Goal: Information Seeking & Learning: Learn about a topic

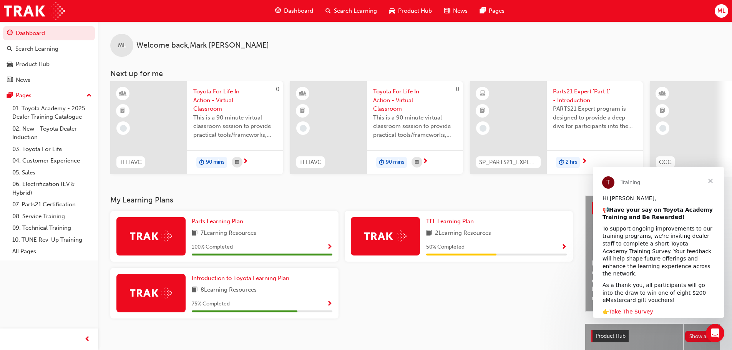
click at [359, 11] on span "Search Learning" at bounding box center [355, 11] width 43 height 9
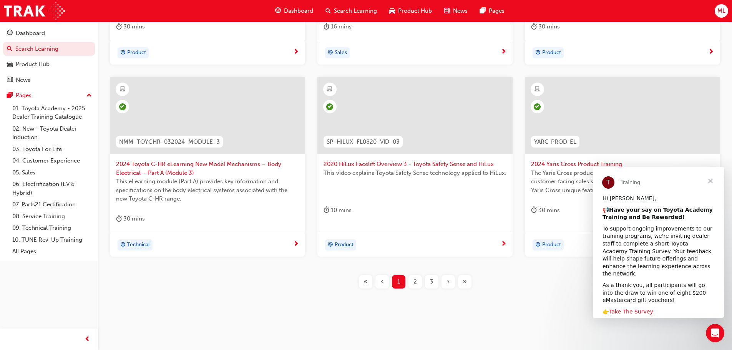
scroll to position [285, 0]
click at [431, 281] on span "3" at bounding box center [431, 281] width 3 height 9
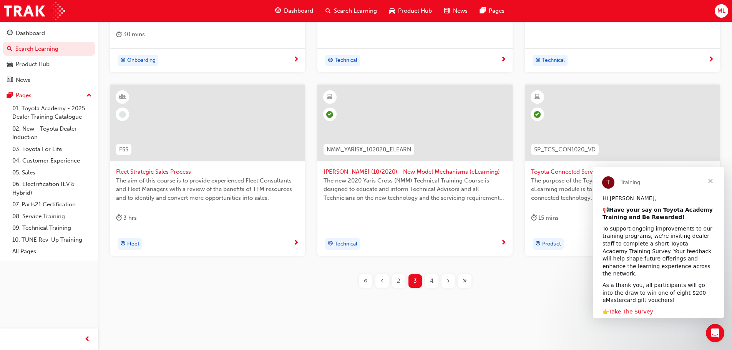
click at [431, 281] on span "4" at bounding box center [431, 281] width 3 height 9
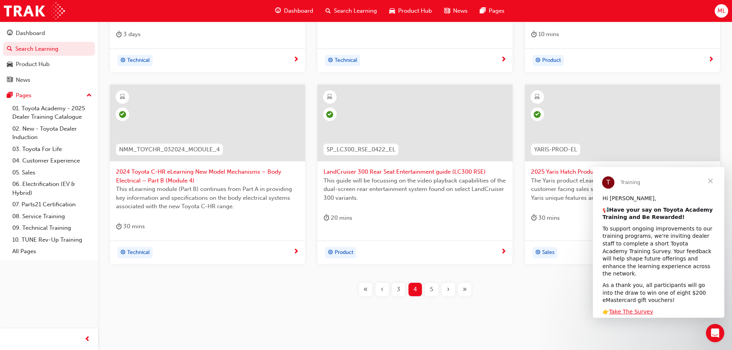
click at [432, 289] on span "5" at bounding box center [431, 289] width 3 height 9
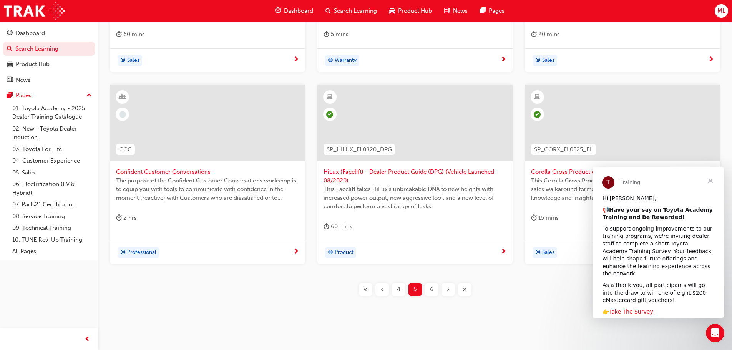
click at [432, 293] on span "6" at bounding box center [431, 289] width 3 height 9
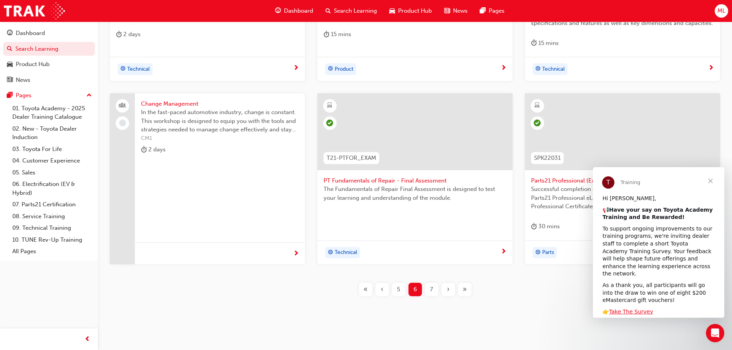
click at [431, 292] on span "7" at bounding box center [431, 289] width 3 height 9
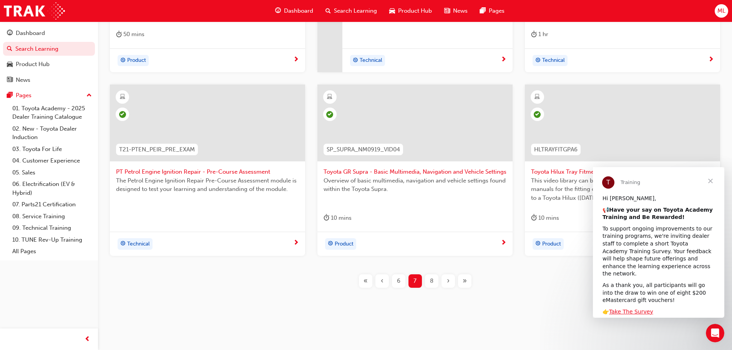
click at [431, 284] on span "8" at bounding box center [431, 281] width 3 height 9
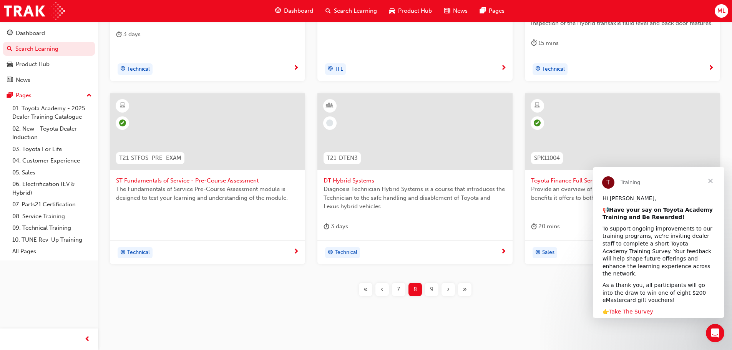
click at [432, 290] on span "9" at bounding box center [431, 289] width 3 height 9
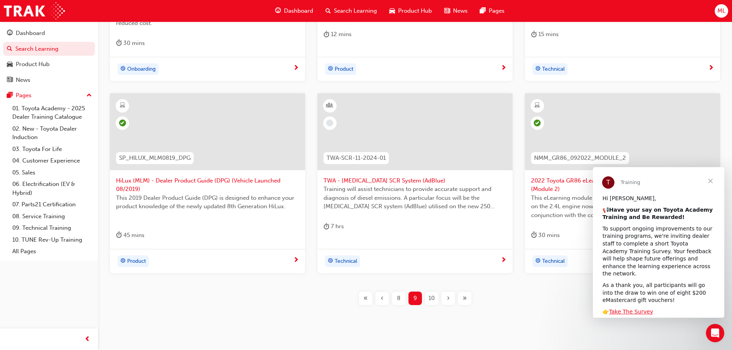
click at [432, 294] on span "10" at bounding box center [431, 298] width 6 height 9
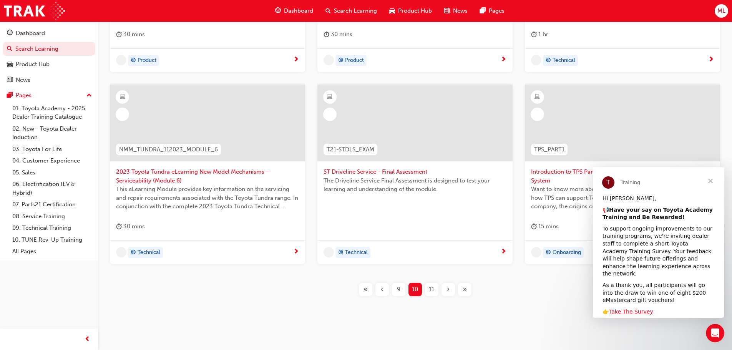
click at [429, 290] on span "11" at bounding box center [431, 289] width 5 height 9
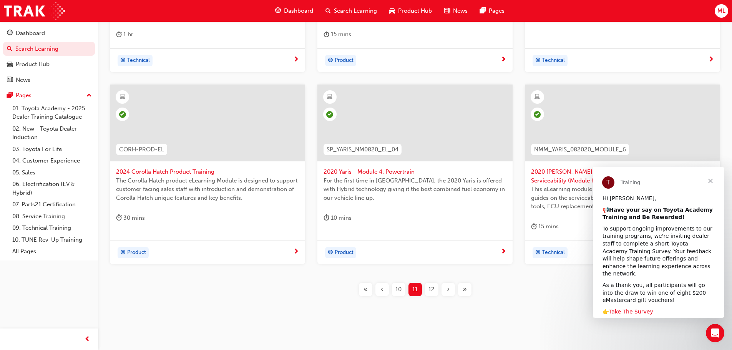
click at [429, 291] on span "12" at bounding box center [431, 289] width 6 height 9
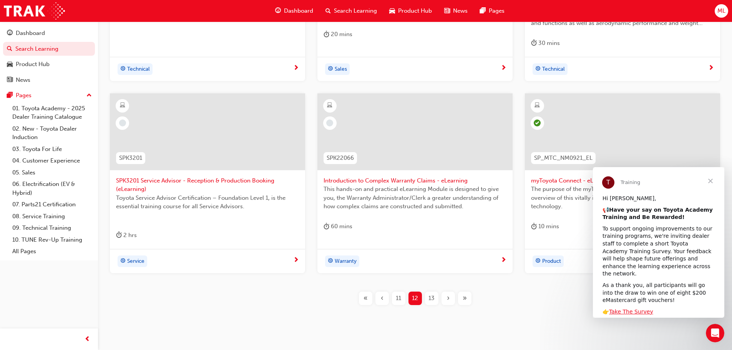
click at [432, 297] on span "13" at bounding box center [431, 298] width 6 height 9
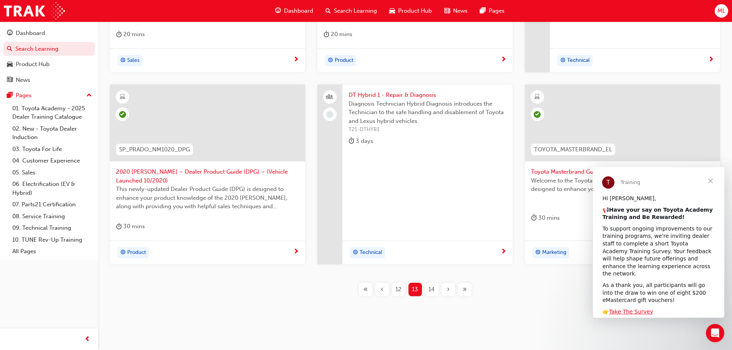
click at [432, 291] on span "14" at bounding box center [431, 289] width 6 height 9
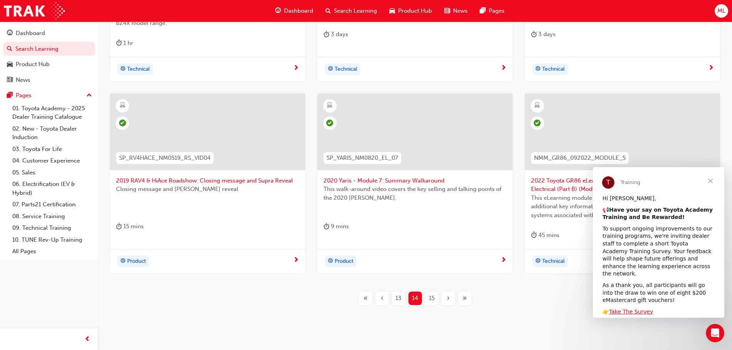
click at [431, 298] on span "15" at bounding box center [432, 298] width 6 height 9
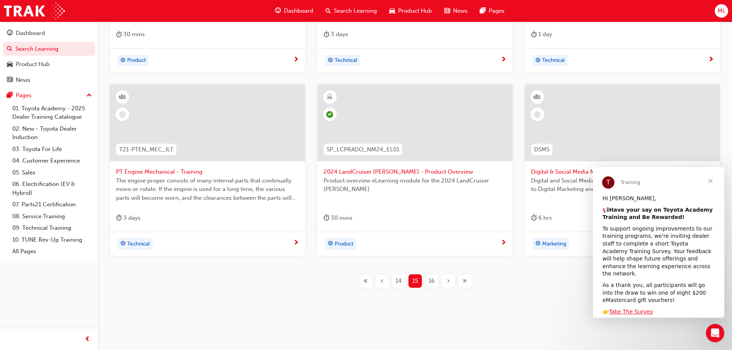
click at [432, 283] on span "16" at bounding box center [431, 281] width 6 height 9
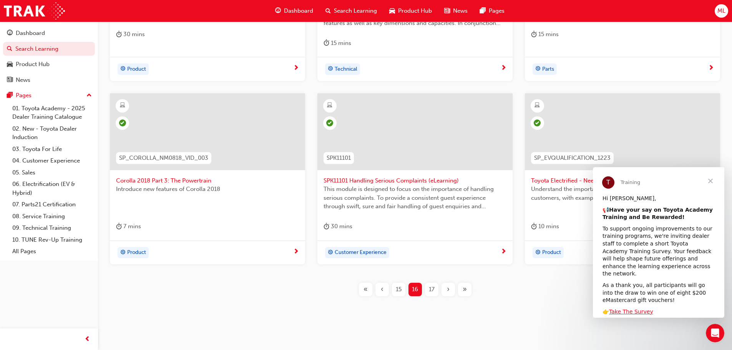
click at [432, 287] on span "17" at bounding box center [432, 289] width 6 height 9
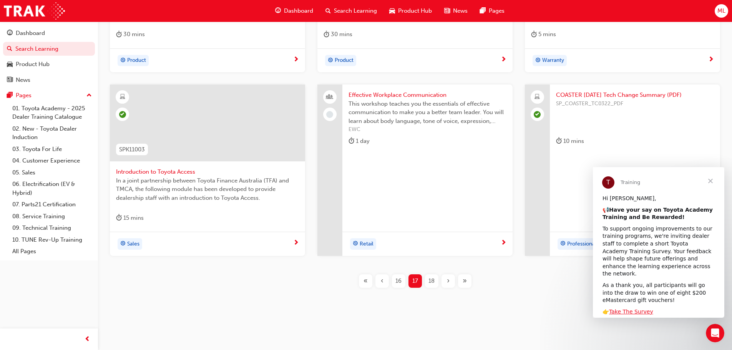
click at [712, 181] on span "Close" at bounding box center [710, 181] width 28 height 28
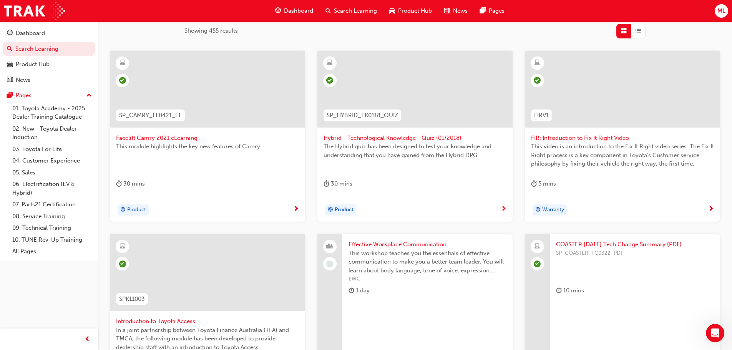
scroll to position [277, 0]
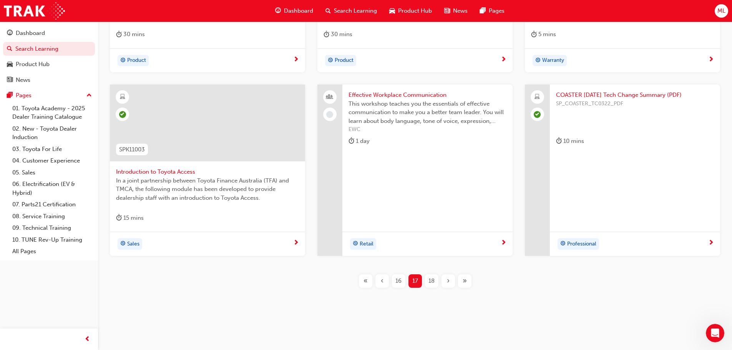
click at [435, 278] on div "18" at bounding box center [431, 280] width 13 height 13
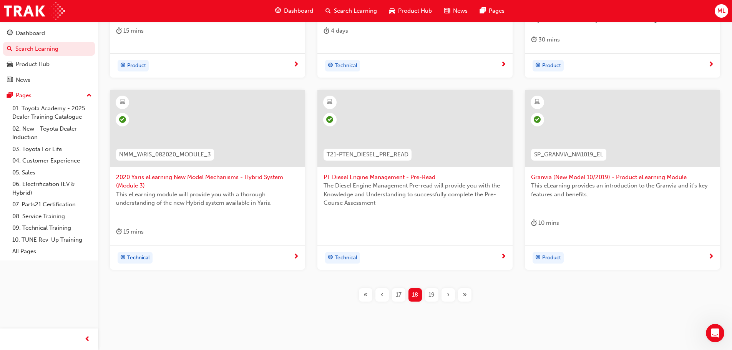
scroll to position [294, 0]
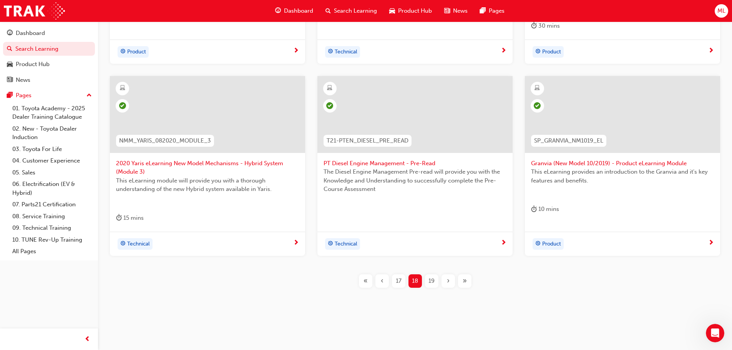
click at [434, 279] on span "19" at bounding box center [431, 281] width 6 height 9
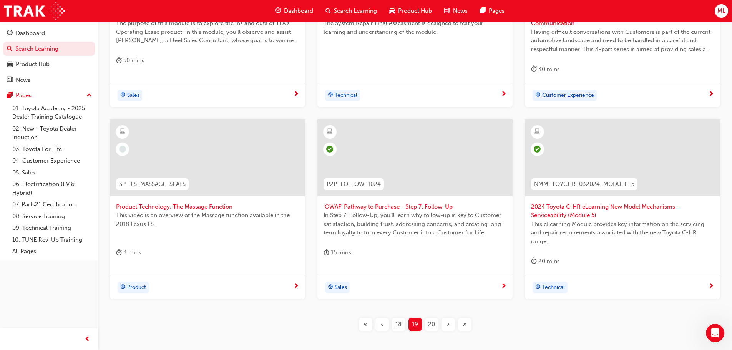
scroll to position [255, 0]
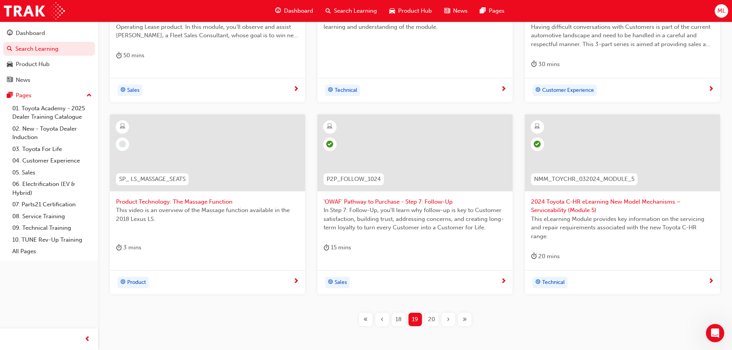
click at [428, 321] on span "20" at bounding box center [431, 319] width 7 height 9
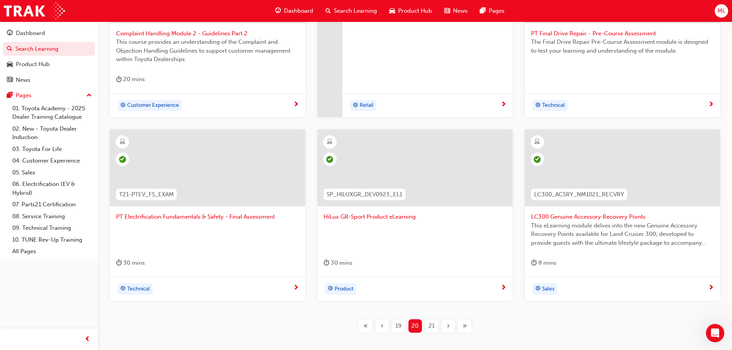
scroll to position [277, 0]
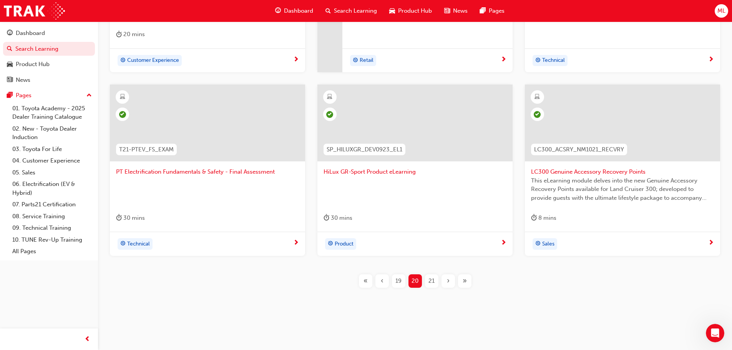
click at [433, 280] on span "21" at bounding box center [431, 281] width 6 height 9
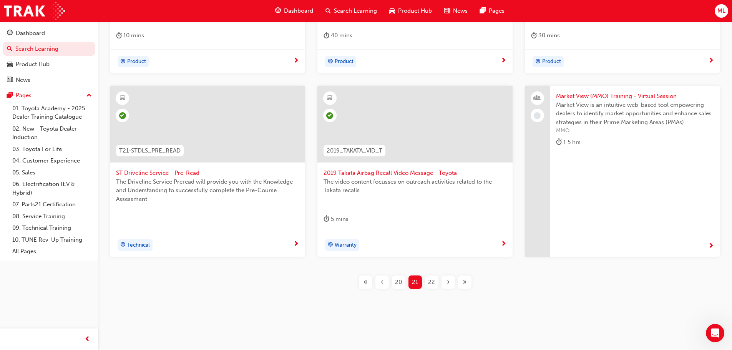
scroll to position [277, 0]
click at [428, 281] on span "22" at bounding box center [431, 281] width 7 height 9
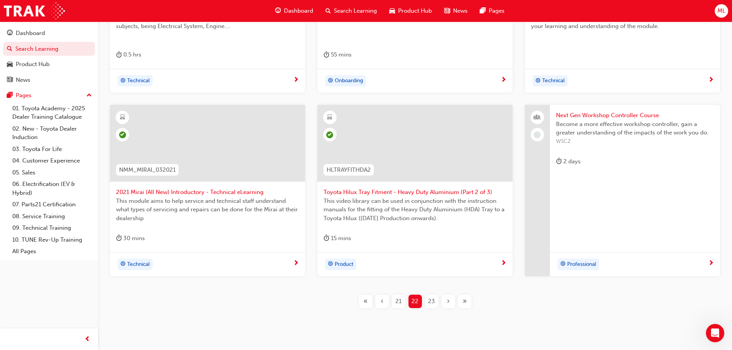
scroll to position [277, 0]
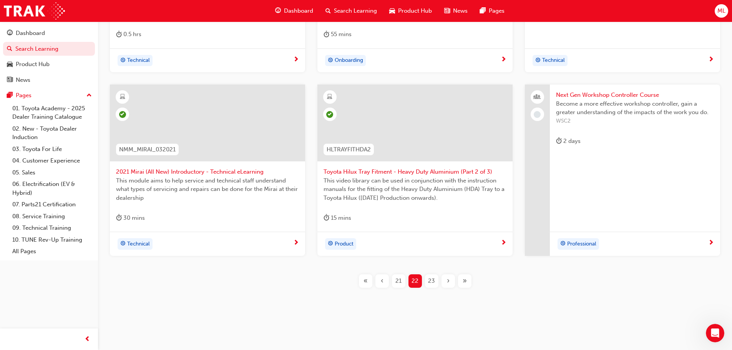
click at [432, 278] on span "23" at bounding box center [431, 281] width 7 height 9
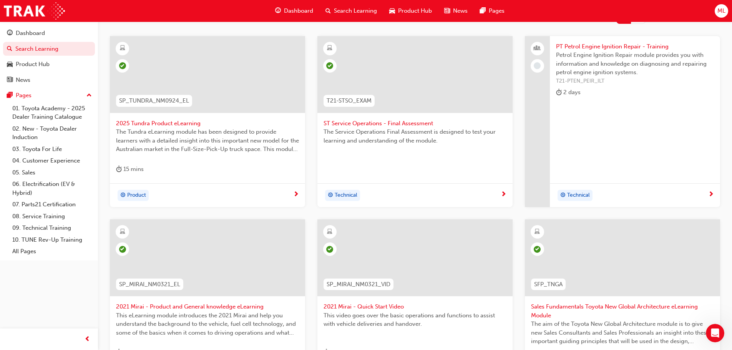
scroll to position [123, 0]
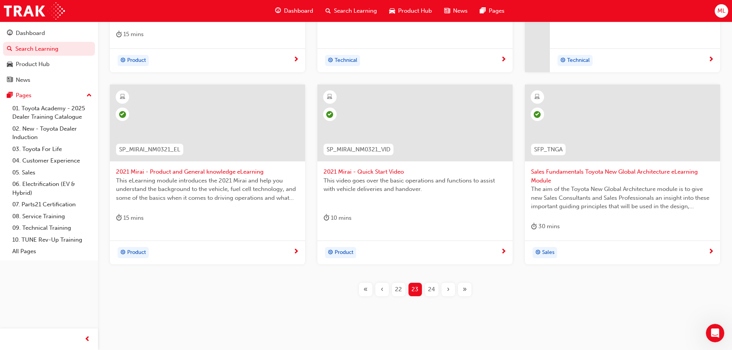
click at [434, 286] on span "24" at bounding box center [431, 289] width 7 height 9
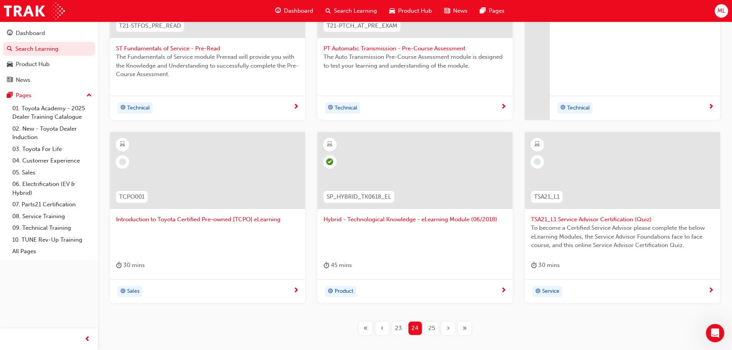
scroll to position [225, 0]
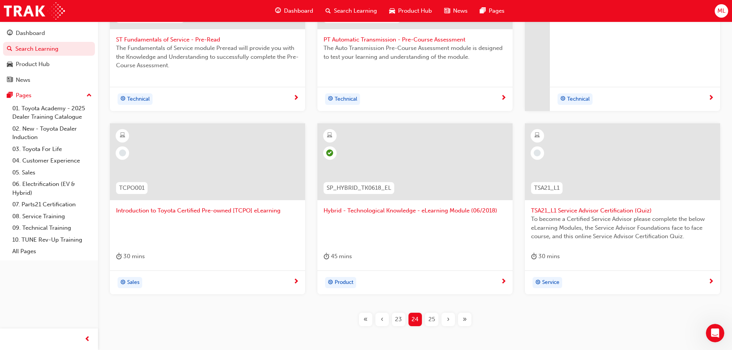
click at [431, 318] on span "25" at bounding box center [431, 319] width 7 height 9
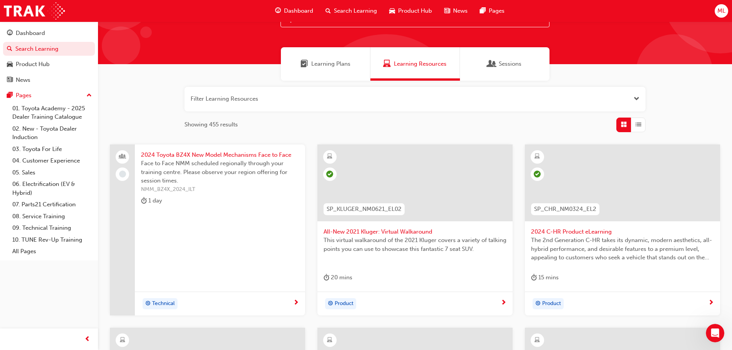
scroll to position [264, 0]
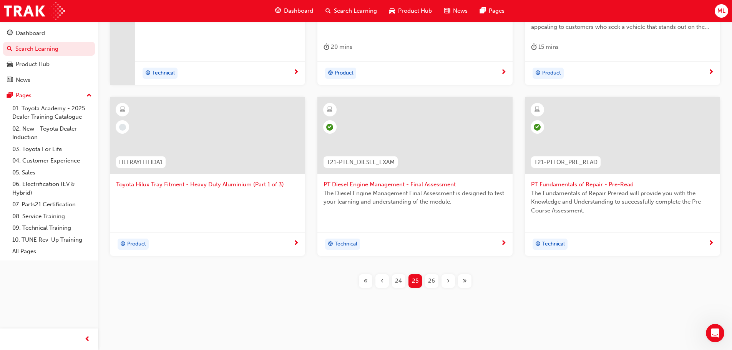
click at [429, 280] on span "26" at bounding box center [431, 281] width 7 height 9
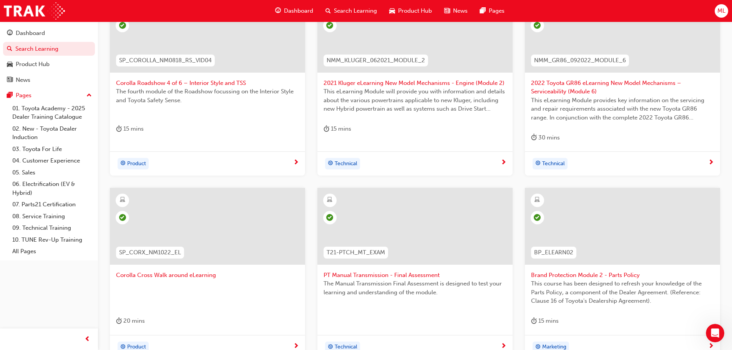
scroll to position [264, 0]
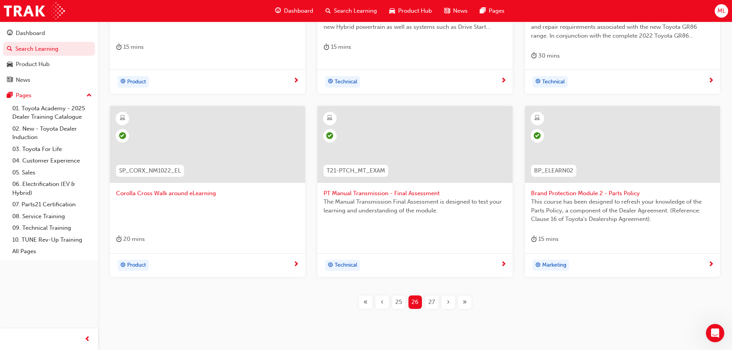
click at [432, 298] on span "27" at bounding box center [431, 302] width 7 height 9
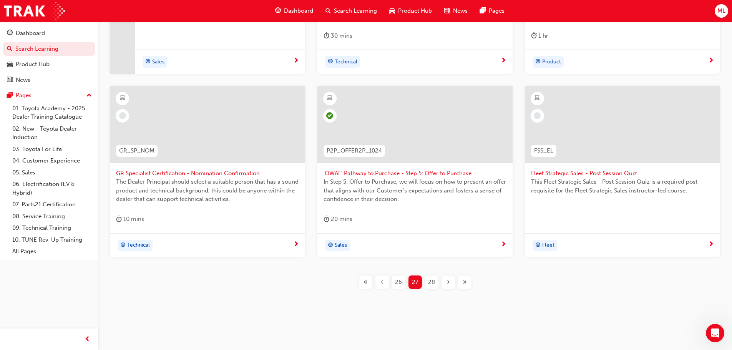
scroll to position [285, 0]
click at [431, 282] on span "28" at bounding box center [431, 281] width 7 height 9
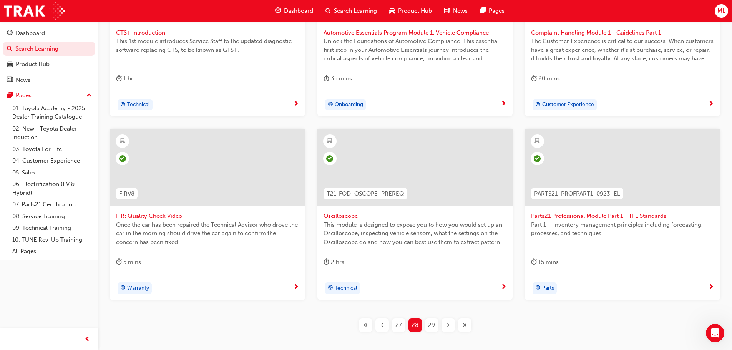
scroll to position [238, 0]
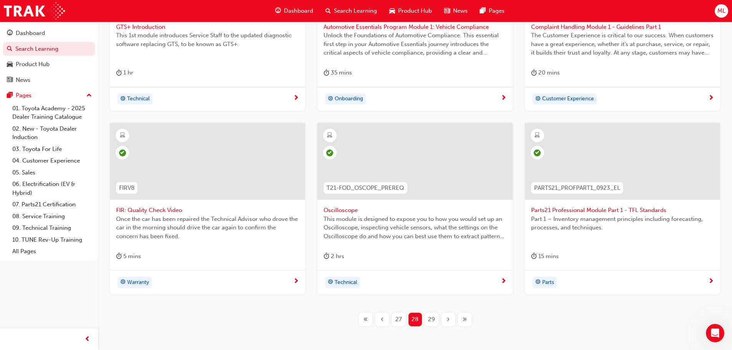
click at [431, 321] on span "29" at bounding box center [431, 319] width 7 height 9
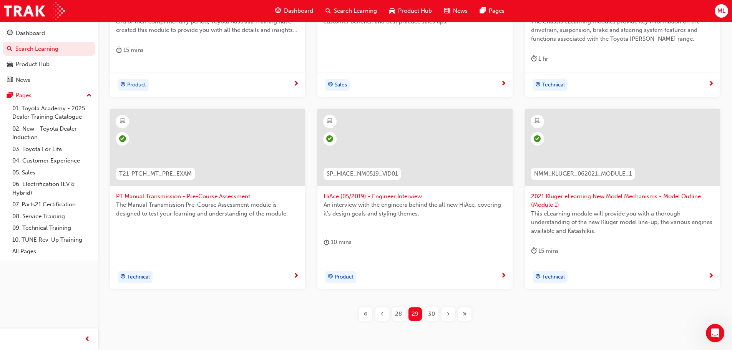
scroll to position [285, 0]
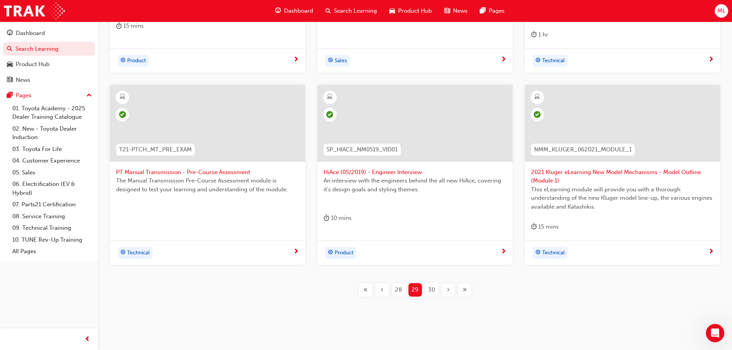
click at [434, 285] on span "30" at bounding box center [431, 289] width 7 height 9
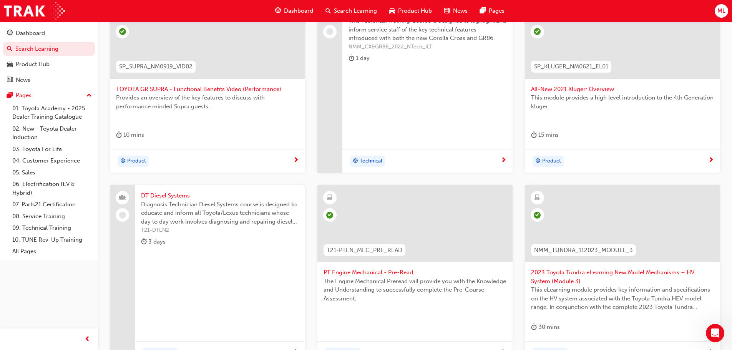
scroll to position [93, 0]
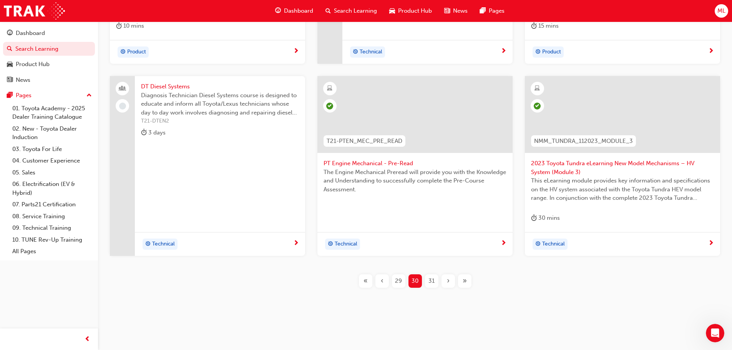
click at [434, 281] on span "31" at bounding box center [431, 281] width 6 height 9
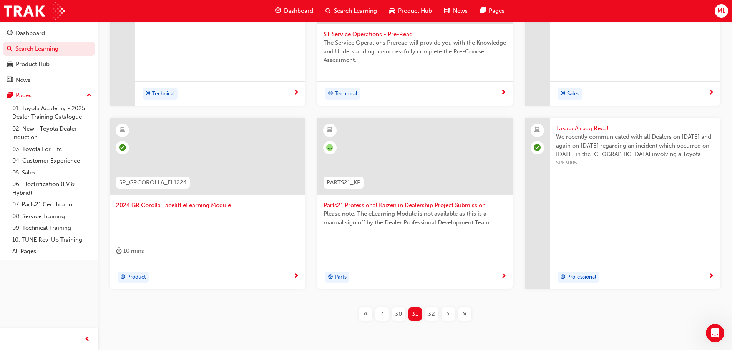
scroll to position [264, 0]
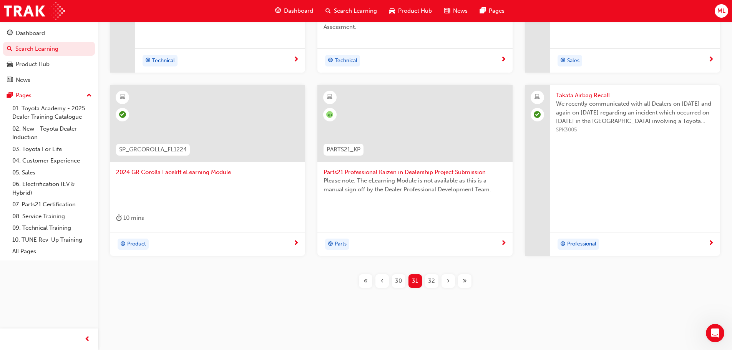
click at [434, 281] on span "32" at bounding box center [431, 281] width 7 height 9
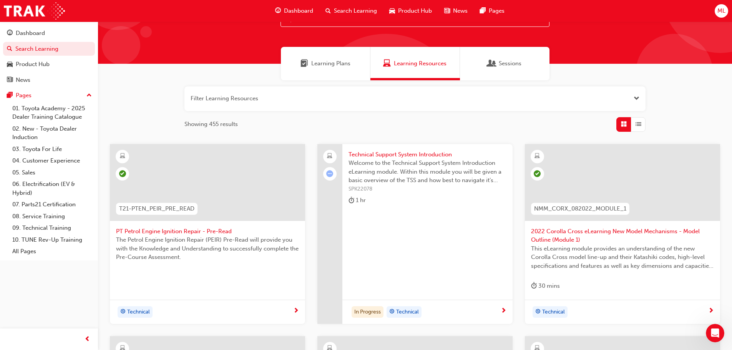
scroll to position [33, 0]
click at [408, 155] on span "Technical Support System Introduction" at bounding box center [427, 155] width 158 height 9
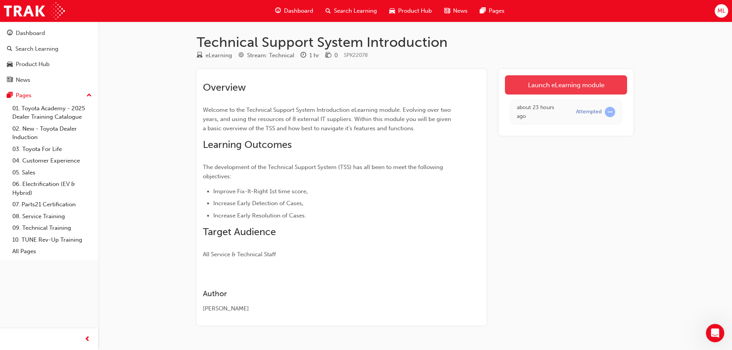
click at [543, 87] on link "Launch eLearning module" at bounding box center [566, 84] width 122 height 19
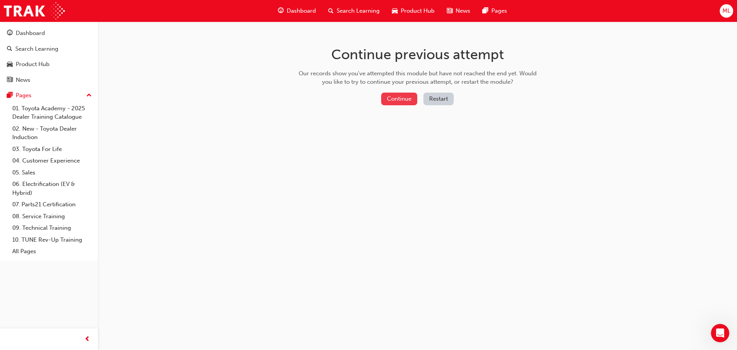
click at [393, 99] on button "Continue" at bounding box center [399, 99] width 36 height 13
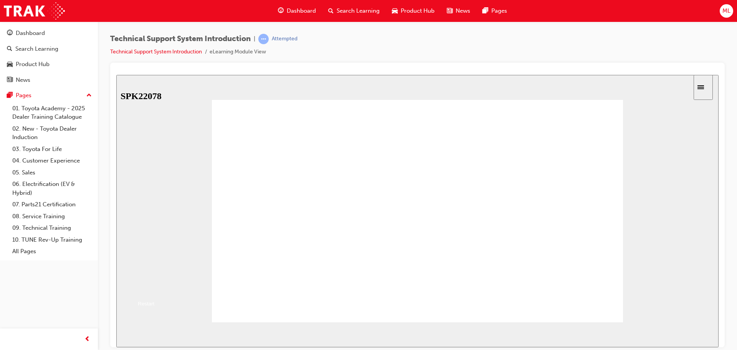
click at [142, 283] on button "Resume" at bounding box center [128, 287] width 25 height 8
click at [695, 334] on span "NEXT" at bounding box center [693, 336] width 13 height 6
click at [697, 335] on span "NEXT" at bounding box center [693, 336] width 13 height 6
click at [694, 336] on span "NEXT" at bounding box center [693, 336] width 13 height 6
click at [698, 334] on span "NEXT" at bounding box center [693, 336] width 13 height 6
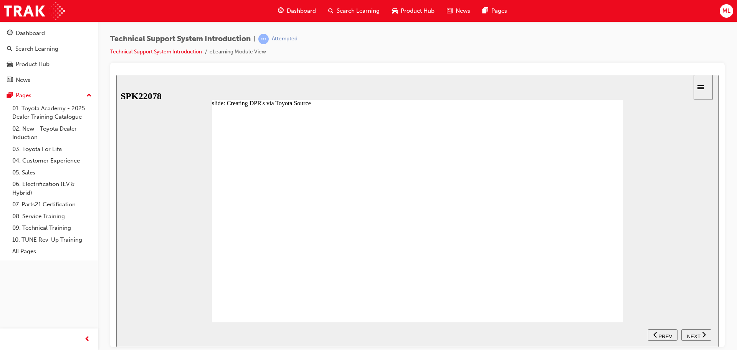
click at [691, 329] on button "NEXT" at bounding box center [697, 335] width 30 height 12
click at [696, 336] on span "NEXT" at bounding box center [693, 336] width 13 height 6
click at [699, 335] on span "NEXT" at bounding box center [693, 336] width 13 height 6
click at [696, 333] on span "NEXT" at bounding box center [693, 336] width 13 height 6
click at [691, 333] on span "NEXT" at bounding box center [693, 336] width 13 height 6
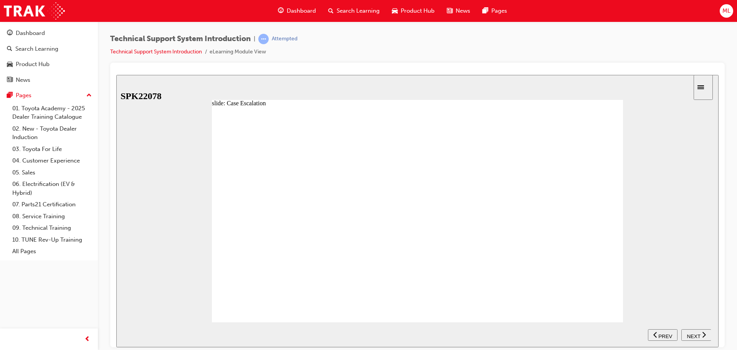
click at [691, 336] on span "NEXT" at bounding box center [693, 336] width 13 height 6
click at [688, 335] on span "NEXT" at bounding box center [693, 336] width 13 height 6
radio input "true"
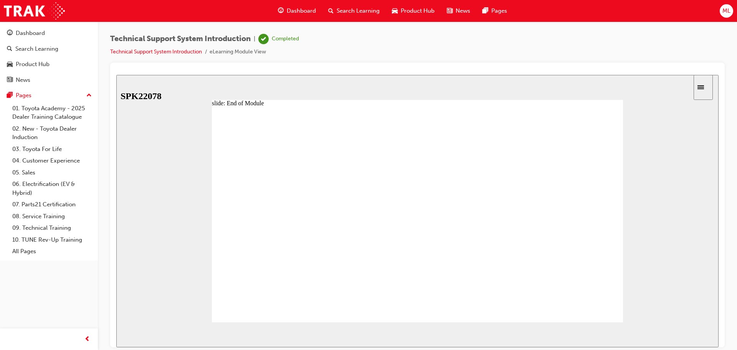
click at [353, 11] on span "Search Learning" at bounding box center [358, 11] width 43 height 9
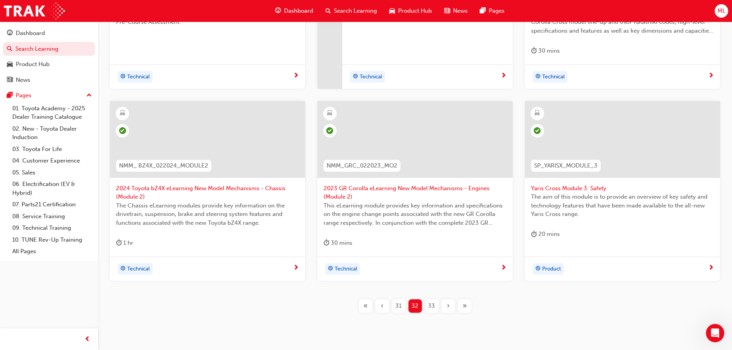
scroll to position [294, 0]
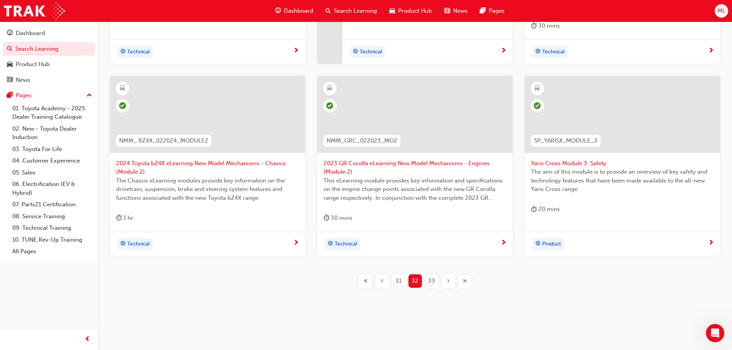
click at [432, 280] on span "33" at bounding box center [431, 281] width 7 height 9
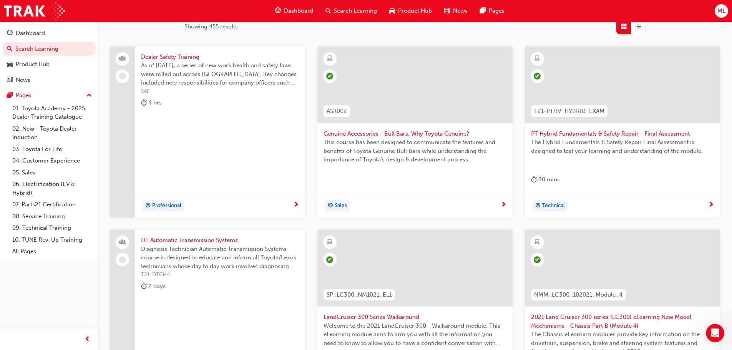
scroll to position [93, 0]
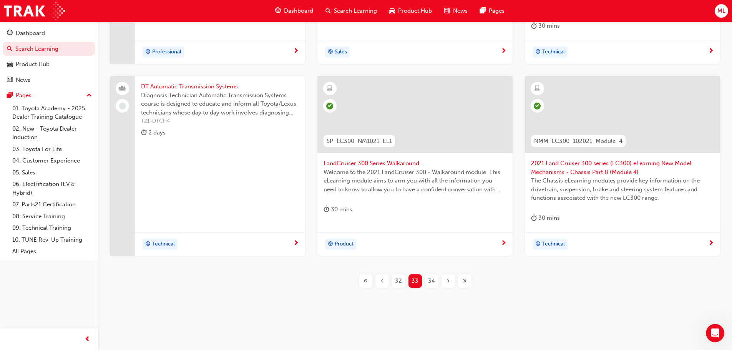
click at [432, 285] on span "34" at bounding box center [431, 281] width 7 height 9
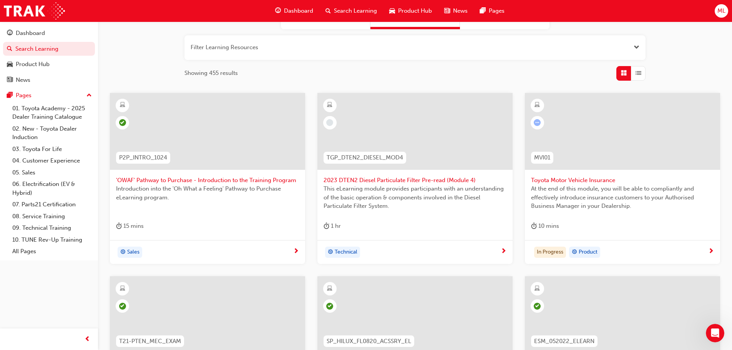
scroll to position [84, 0]
click at [354, 177] on span "2023 DTEN2 Diesel Particulate Filter Pre-read (Module 4)" at bounding box center [414, 180] width 183 height 9
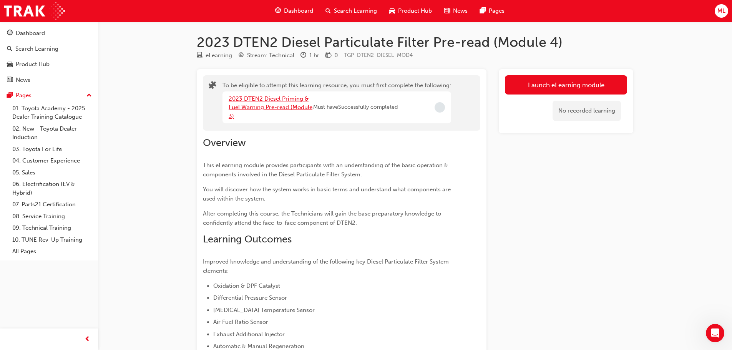
click at [262, 98] on link "2023 DTEN2 Diesel Priming & Fuel Warning Pre-read (Module 3)" at bounding box center [271, 107] width 84 height 24
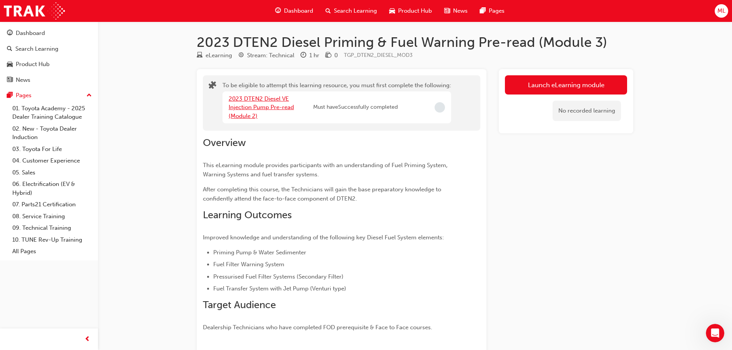
click at [256, 106] on link "2023 DTEN2 Diesel VE Injection Pump Pre-read (Module 2)" at bounding box center [261, 107] width 65 height 24
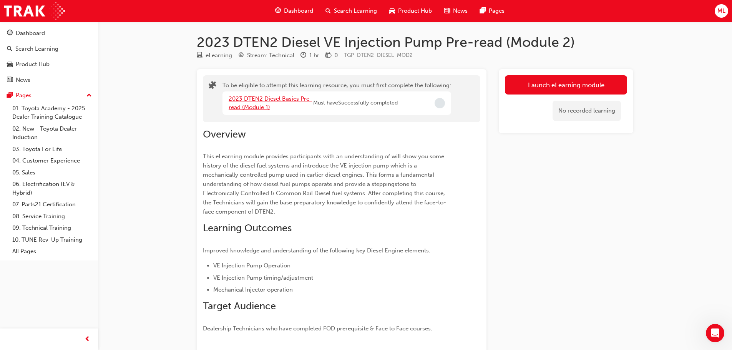
click at [252, 101] on link "2023 DTEN2 Diesel Basics Pre-read (Module 1)" at bounding box center [270, 103] width 83 height 16
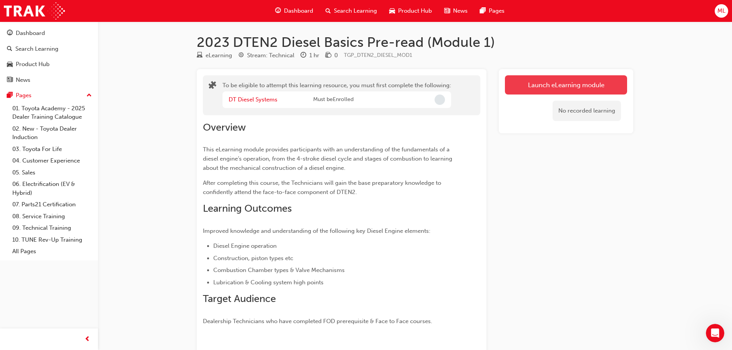
click at [551, 84] on button "Launch eLearning module" at bounding box center [566, 84] width 122 height 19
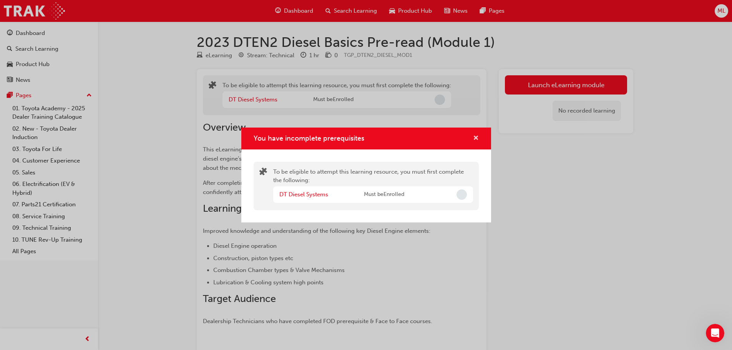
click at [474, 136] on span "cross-icon" at bounding box center [476, 138] width 6 height 7
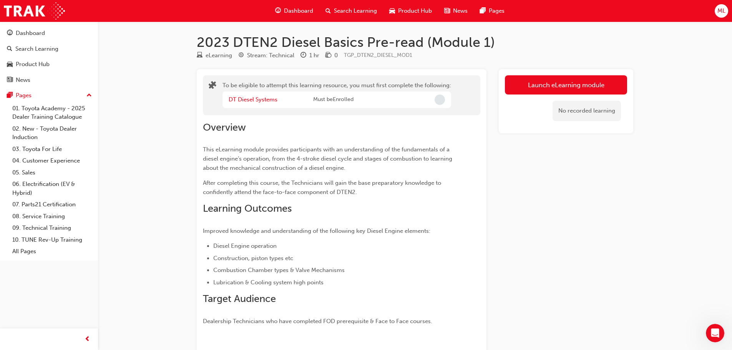
click at [472, 132] on div "Overview This eLearning module provides participants with an understanding of t…" at bounding box center [341, 220] width 277 height 210
click at [344, 6] on div "Search Learning" at bounding box center [351, 11] width 64 height 16
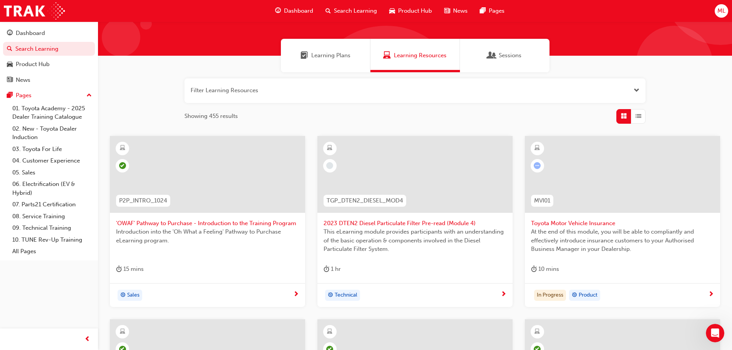
scroll to position [77, 0]
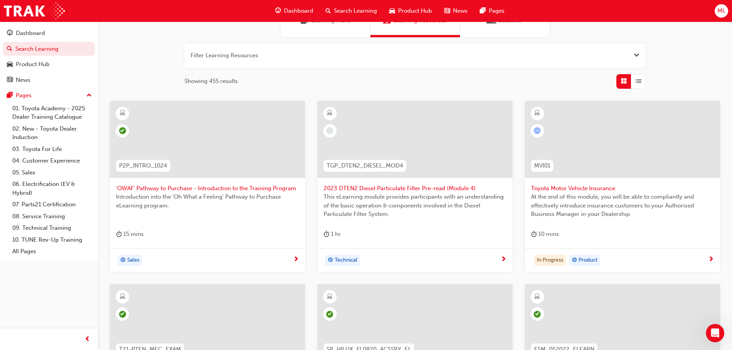
click at [555, 189] on span "Toyota Motor Vehicle Insurance" at bounding box center [622, 188] width 183 height 9
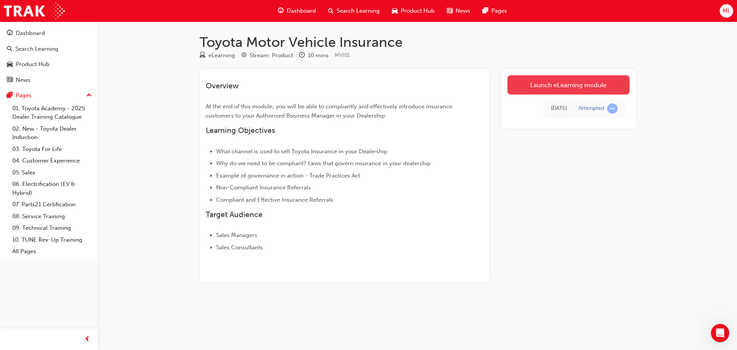
click at [552, 82] on link "Launch eLearning module" at bounding box center [569, 84] width 122 height 19
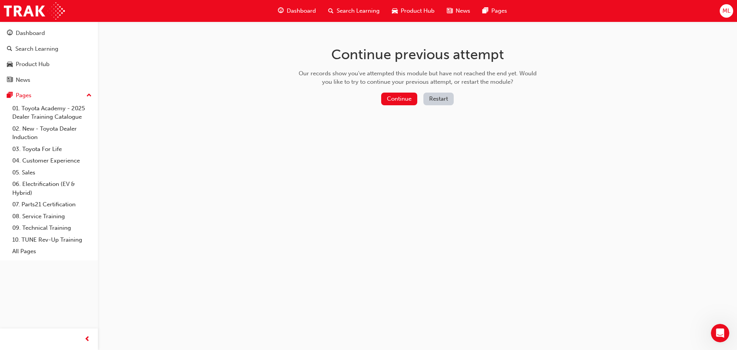
click at [432, 94] on button "Restart" at bounding box center [439, 99] width 30 height 13
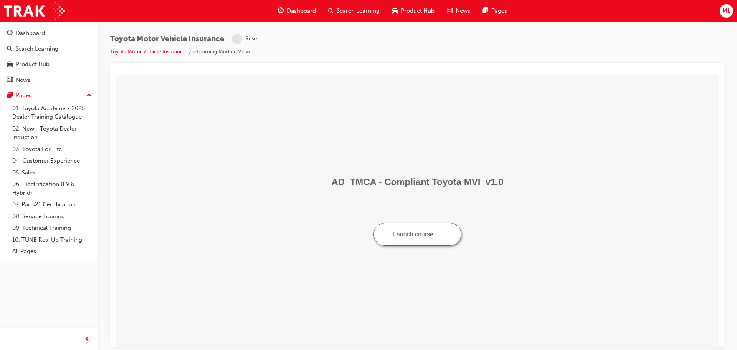
click at [419, 234] on button "Launch course" at bounding box center [418, 233] width 88 height 23
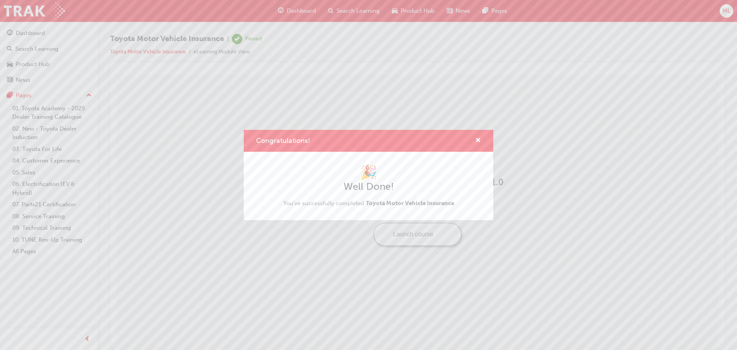
click at [359, 10] on div "Congratulations! 🎉 Well Done! You've successfully completed Toyota Motor Vehicl…" at bounding box center [368, 175] width 737 height 350
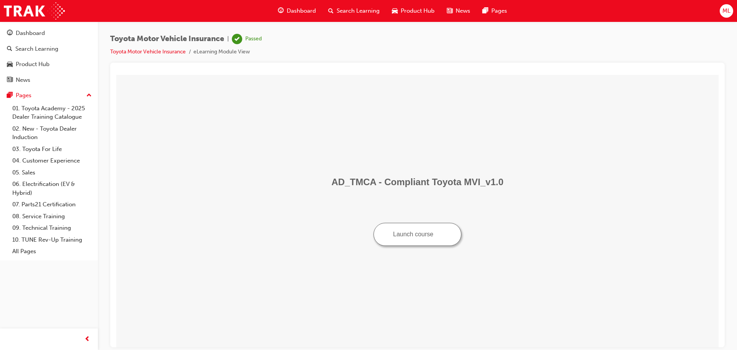
click at [354, 10] on span "Search Learning" at bounding box center [358, 11] width 43 height 9
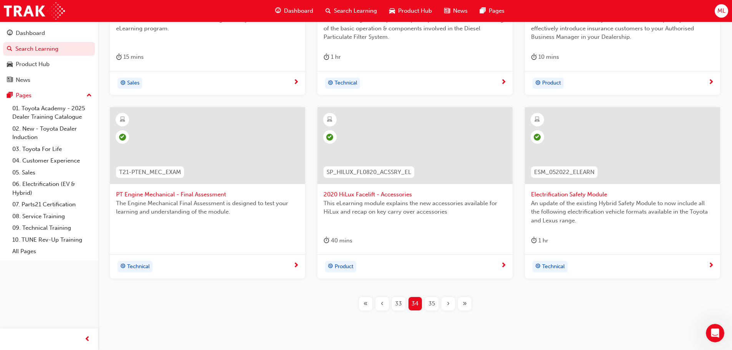
scroll to position [277, 0]
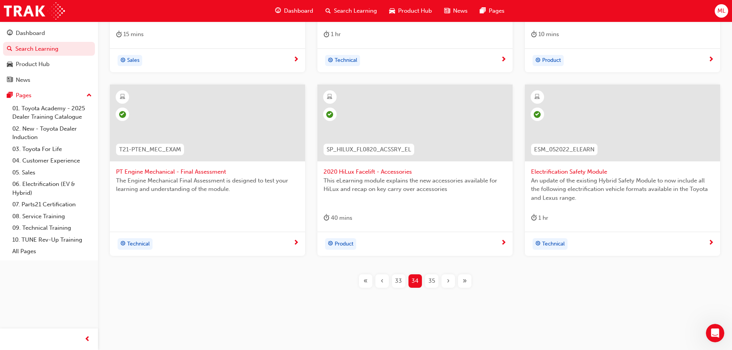
click at [432, 280] on span "35" at bounding box center [431, 281] width 7 height 9
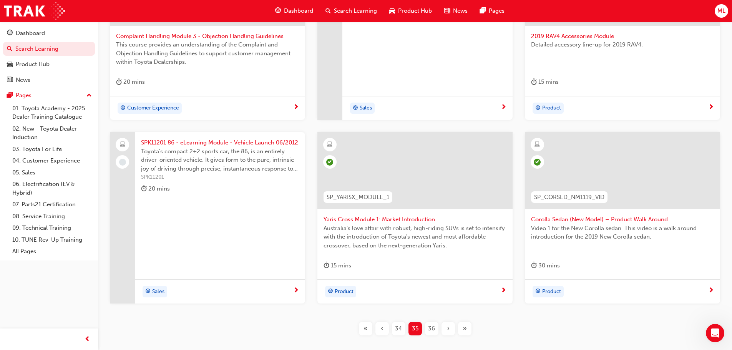
scroll to position [238, 0]
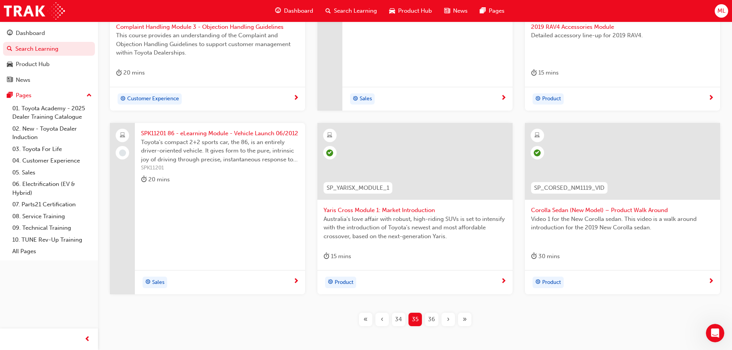
click at [194, 132] on span "SPK11201 86 - eLearning Module - Vehicle Launch 06/2012" at bounding box center [220, 133] width 158 height 9
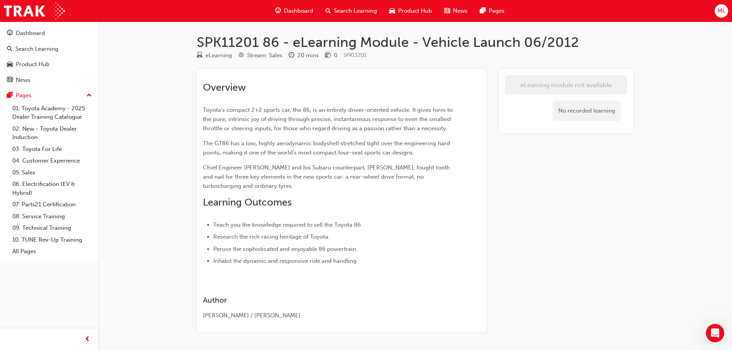
click at [349, 11] on span "Search Learning" at bounding box center [355, 11] width 43 height 9
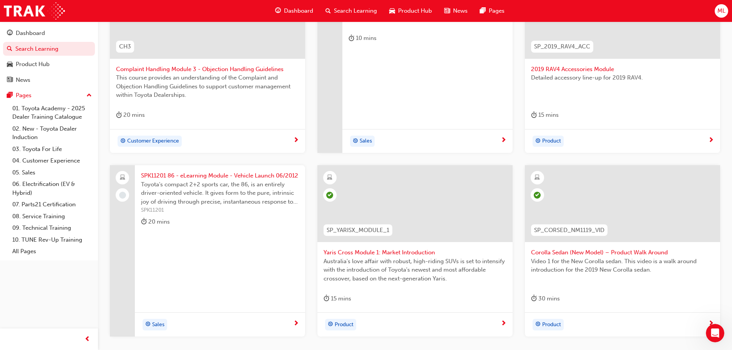
scroll to position [269, 0]
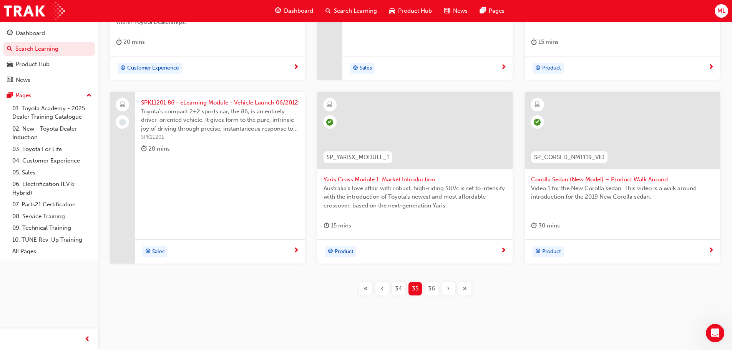
click at [429, 290] on span "36" at bounding box center [431, 288] width 7 height 9
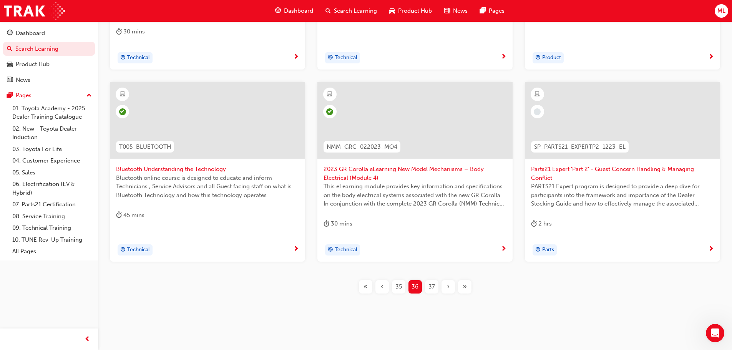
scroll to position [285, 0]
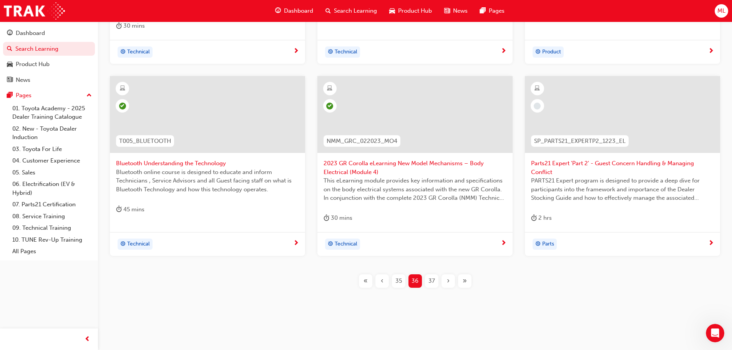
click at [432, 281] on span "37" at bounding box center [431, 281] width 7 height 9
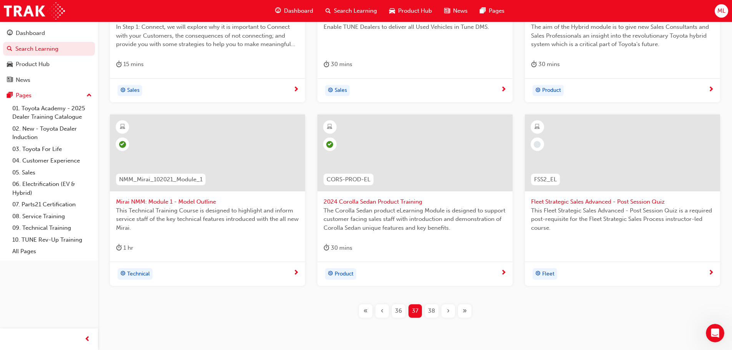
scroll to position [277, 0]
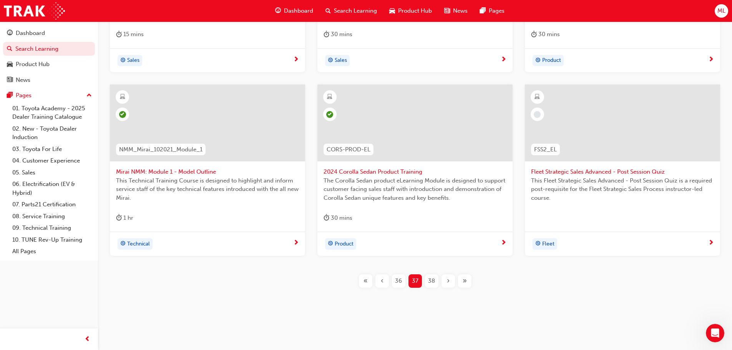
click at [431, 277] on span "38" at bounding box center [431, 281] width 7 height 9
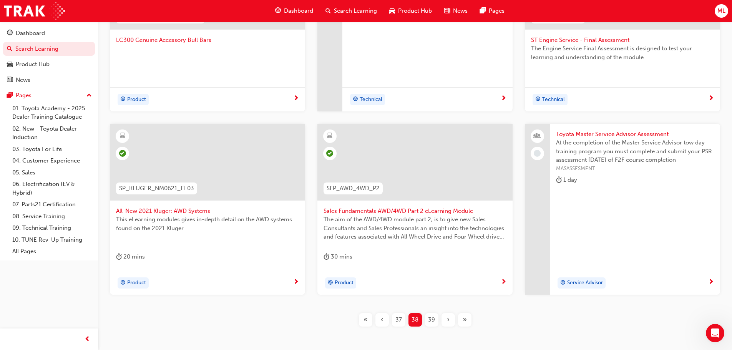
scroll to position [230, 0]
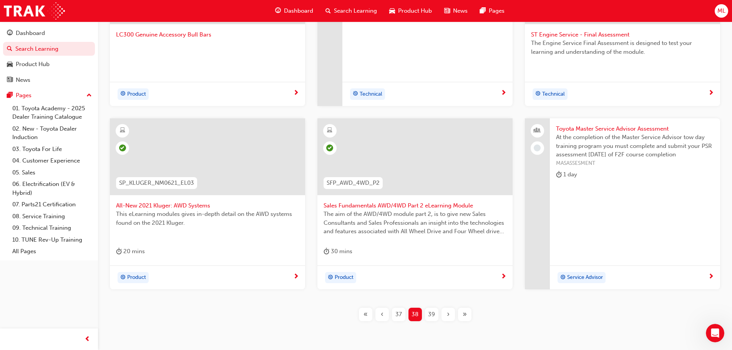
click at [432, 314] on span "39" at bounding box center [431, 314] width 7 height 9
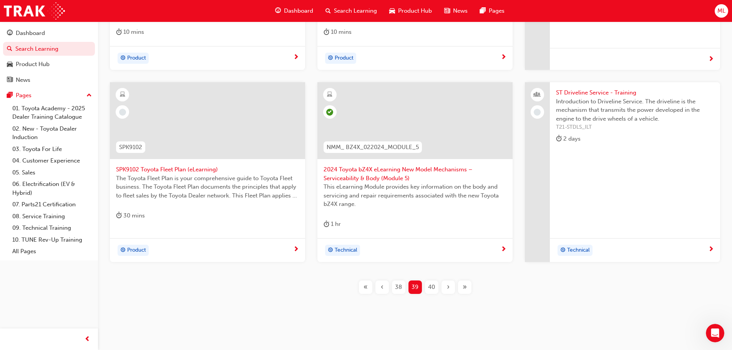
scroll to position [285, 0]
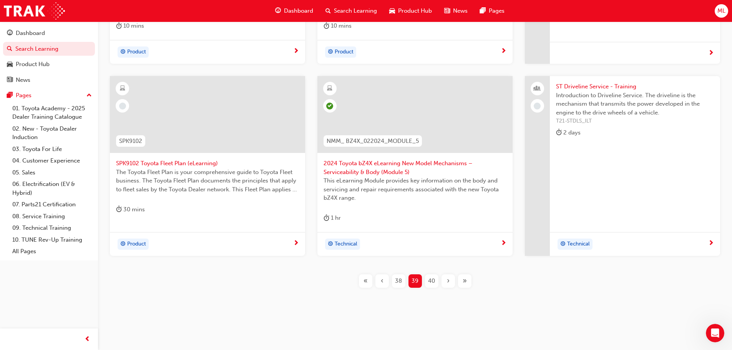
click at [433, 283] on span "40" at bounding box center [431, 281] width 7 height 9
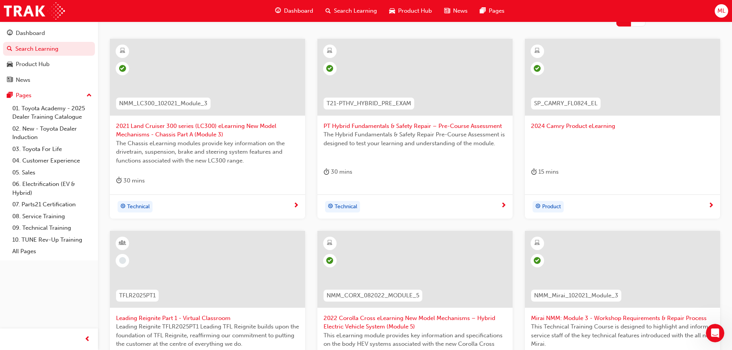
scroll to position [131, 0]
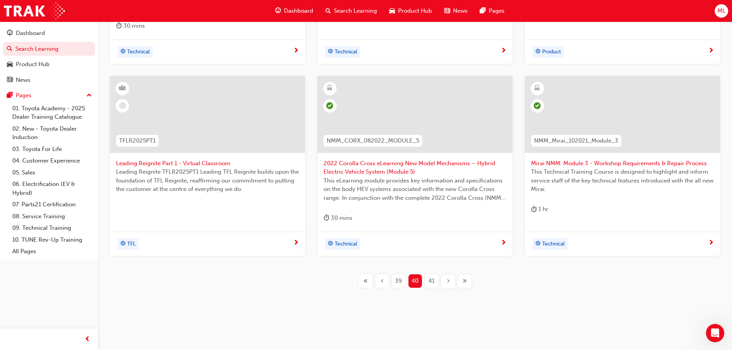
click at [429, 282] on span "41" at bounding box center [431, 281] width 6 height 9
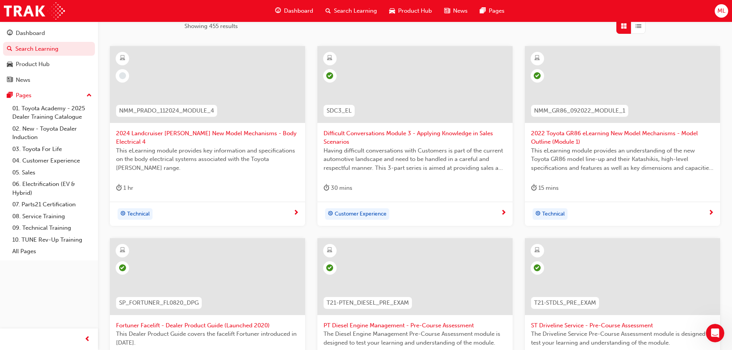
scroll to position [131, 0]
click at [166, 132] on span "2024 Landcruiser [PERSON_NAME] New Model Mechanisms - Body Electrical 4" at bounding box center [207, 137] width 183 height 17
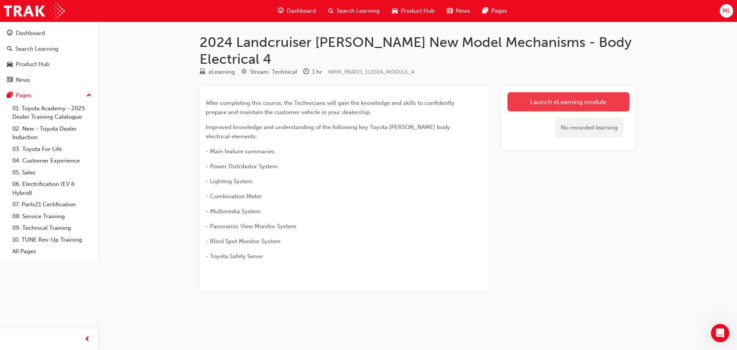
click at [545, 92] on link "Launch eLearning module" at bounding box center [569, 101] width 122 height 19
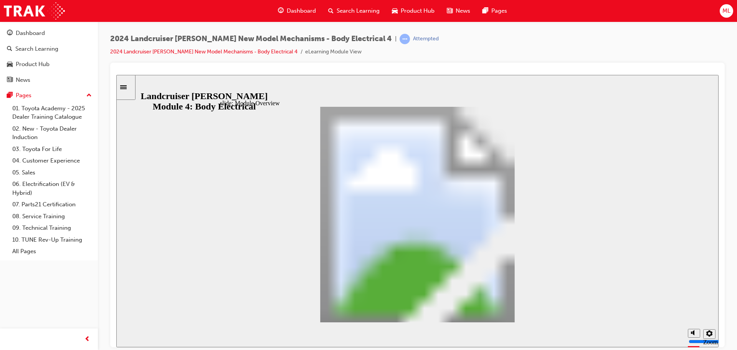
click at [504, 46] on div "2024 Landcruiser [PERSON_NAME] New Model Mechanisms - Body Electrical 4 | Attem…" at bounding box center [417, 48] width 615 height 29
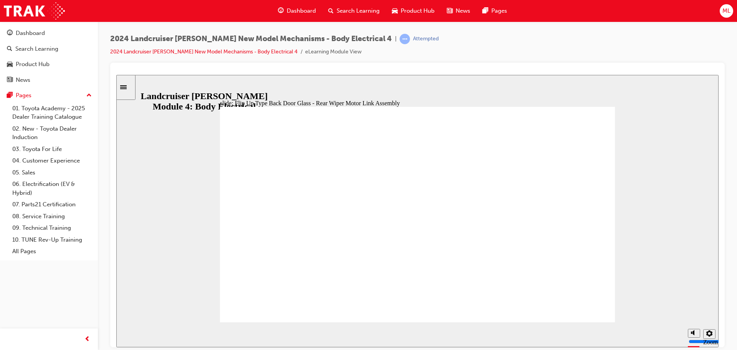
click at [662, 75] on div "slide: Combination Meter: Kakadu, VX & Altitude grades Head Up Display 12.3-inc…" at bounding box center [417, 211] width 603 height 272
click at [157, 121] on div "slide: Combination Meter: Kakadu, VX & Altitude grades Head Up Display 12.3-inc…" at bounding box center [417, 211] width 603 height 272
